Goal: Task Accomplishment & Management: Manage account settings

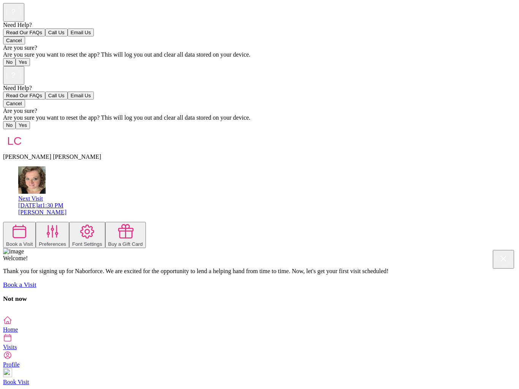
click at [462, 209] on div "[PERSON_NAME]" at bounding box center [267, 212] width 498 height 7
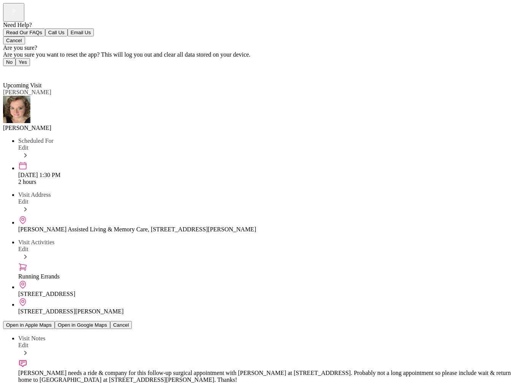
click at [28, 342] on span "Edit" at bounding box center [23, 345] width 10 height 6
paste textarea "**********"
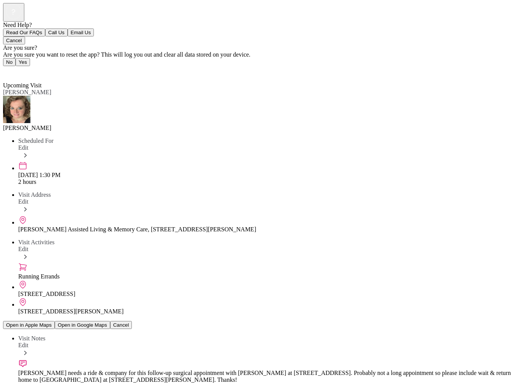
type textarea "**********"
